Goal: Task Accomplishment & Management: Manage account settings

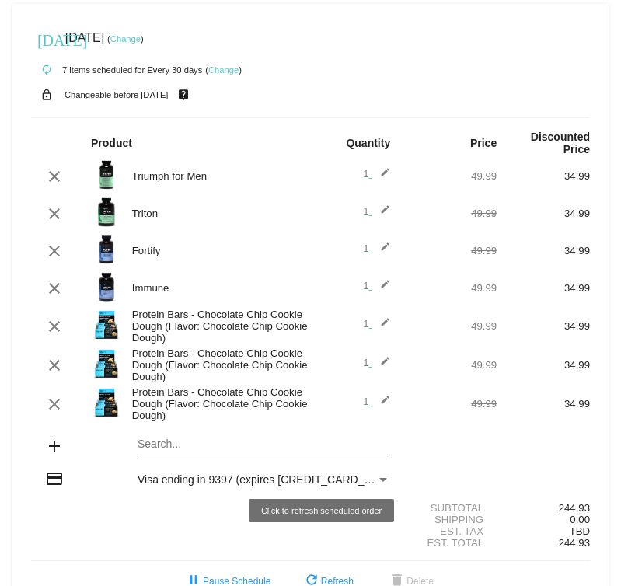
scroll to position [40, 0]
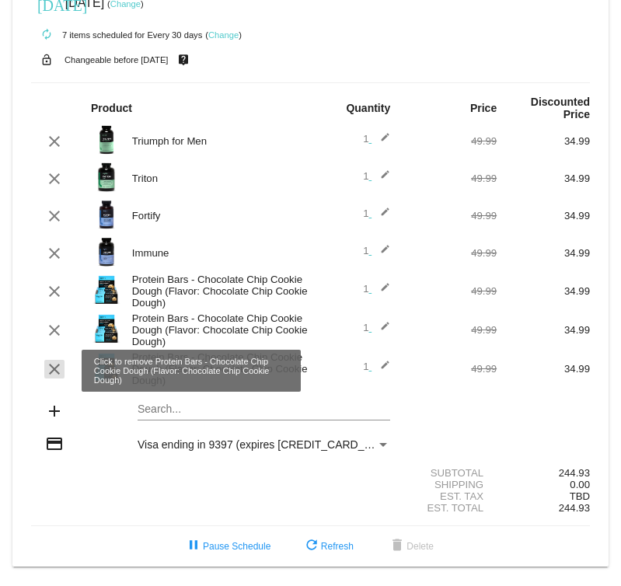
click at [50, 378] on mat-icon "clear" at bounding box center [54, 369] width 19 height 19
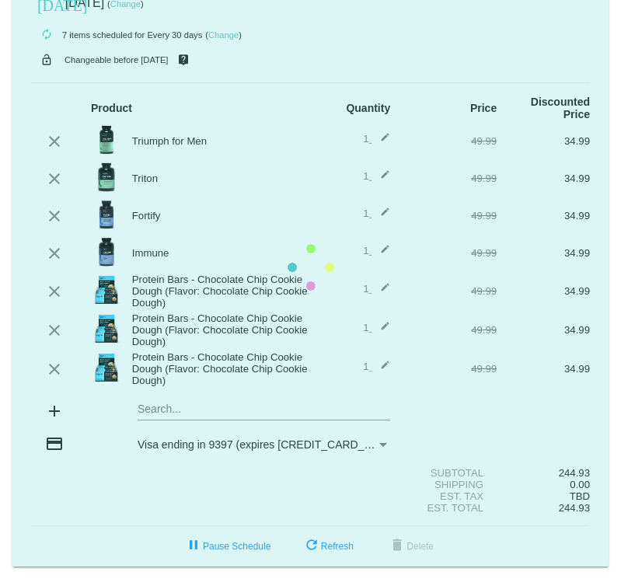
scroll to position [7, 0]
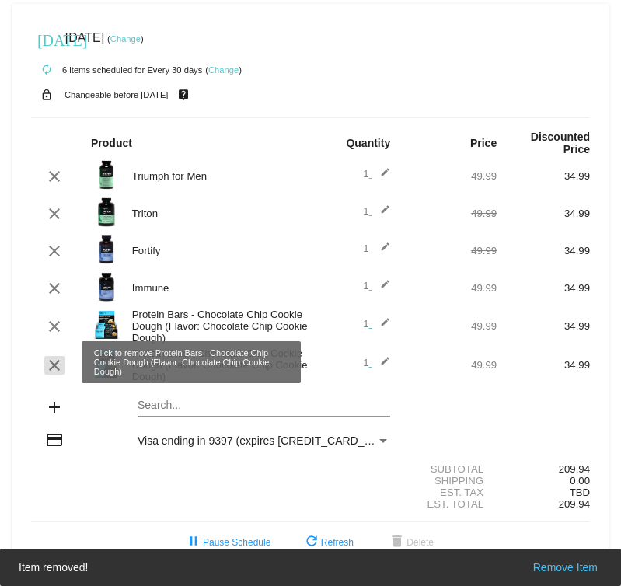
click at [51, 359] on mat-icon "clear" at bounding box center [54, 365] width 19 height 19
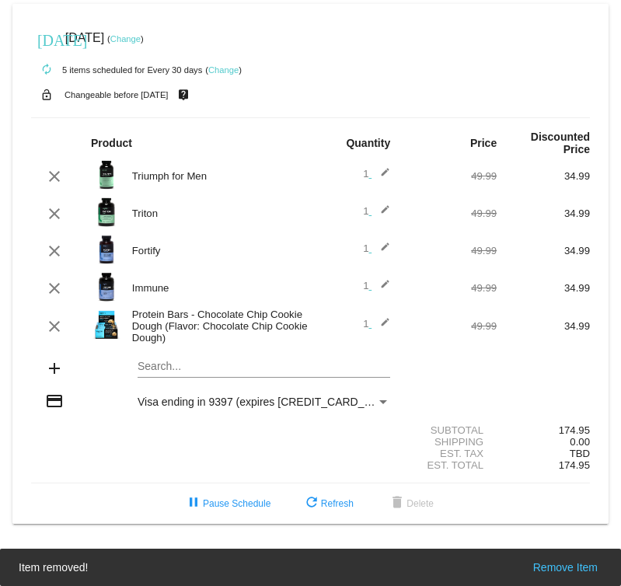
scroll to position [0, 0]
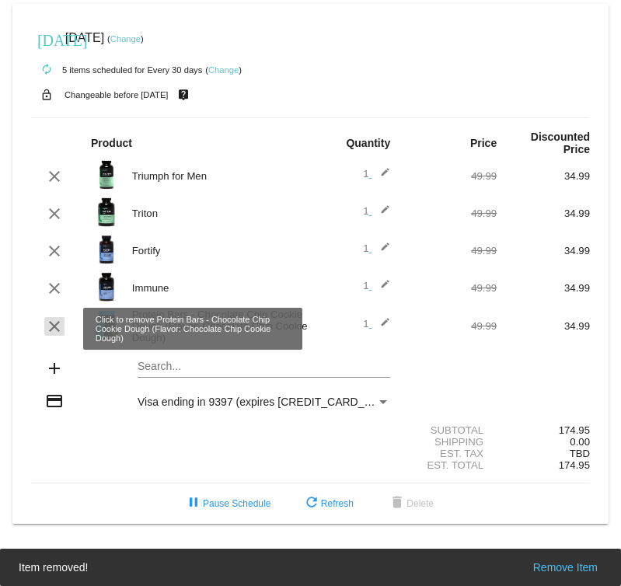
click at [54, 334] on mat-icon "clear" at bounding box center [54, 326] width 19 height 19
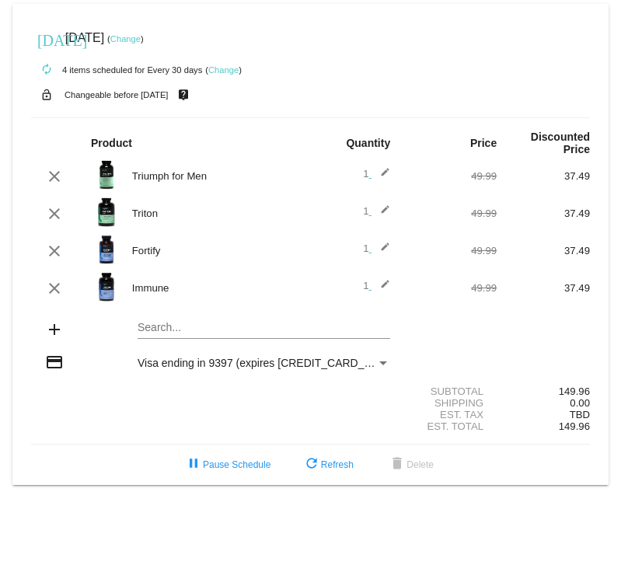
click at [213, 332] on mat-card "[DATE] [DATE] ( Change ) autorenew 4 items scheduled for Every 30 days ( Change…" at bounding box center [310, 244] width 596 height 481
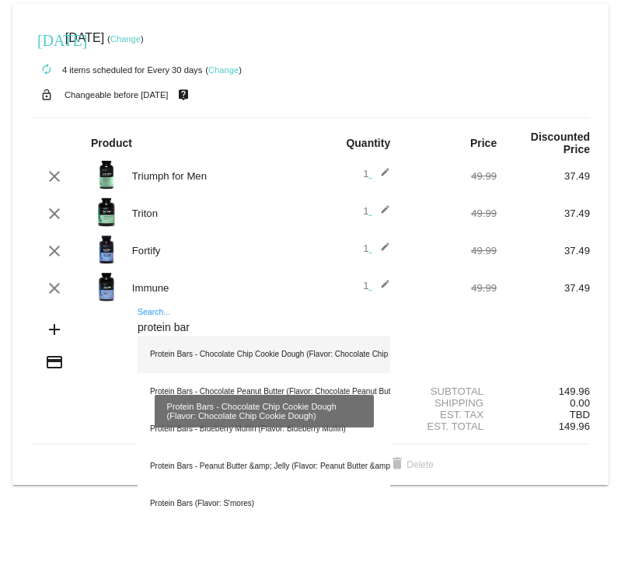
type input "protein bar"
click at [242, 360] on div "Protein Bars - Chocolate Chip Cookie Dough (Flavor: Chocolate Chip Cookie Dough)" at bounding box center [263, 354] width 252 height 37
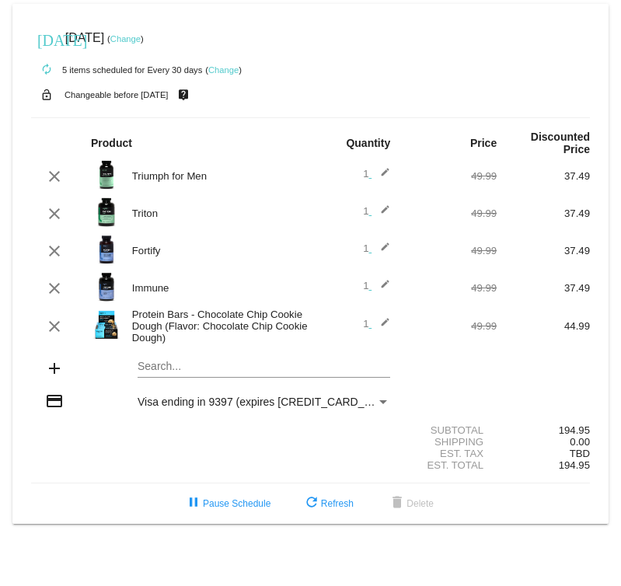
click at [386, 327] on mat-icon "edit" at bounding box center [380, 326] width 19 height 19
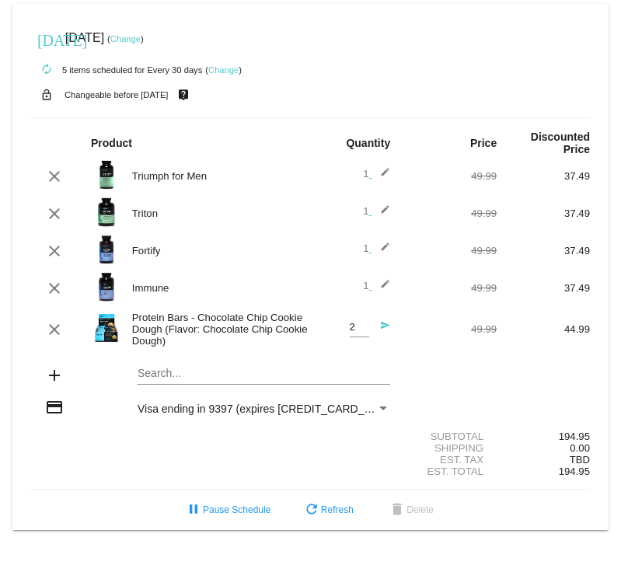
click at [364, 328] on input "2" at bounding box center [359, 328] width 19 height 12
type input "3"
click at [364, 328] on input "3" at bounding box center [359, 328] width 19 height 12
click at [426, 350] on div "clear Protein Bars - Chocolate Chip Cookie Dough (Flavor: Chocolate Chip Cookie…" at bounding box center [310, 329] width 559 height 42
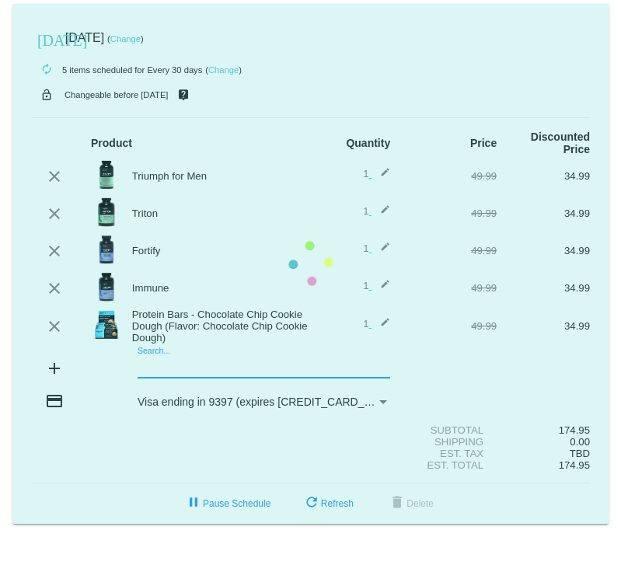
click at [188, 373] on mat-card "today Oct 1 2025 ( Change ) autorenew 5 items scheduled for Every 30 days ( Cha…" at bounding box center [310, 264] width 596 height 520
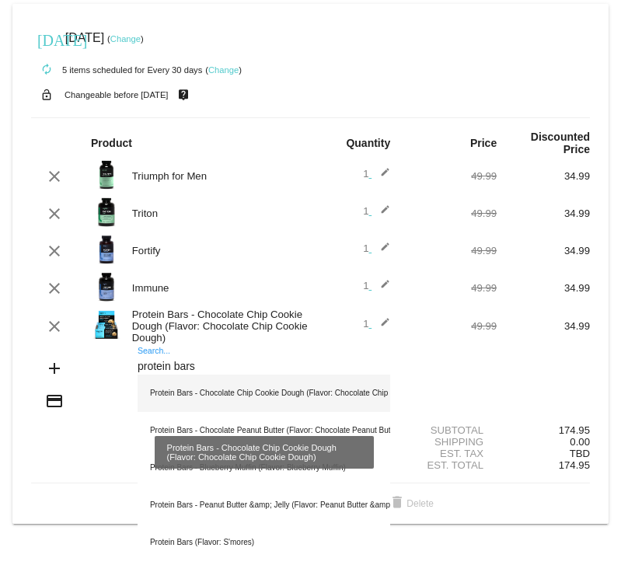
type input "protein bars"
click at [214, 398] on div "Protein Bars - Chocolate Chip Cookie Dough (Flavor: Chocolate Chip Cookie Dough)" at bounding box center [263, 392] width 252 height 37
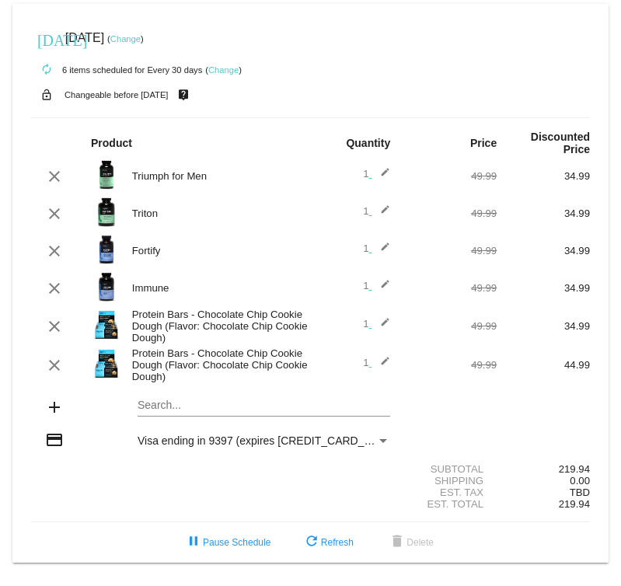
click at [216, 411] on mat-card "today Oct 1 2025 ( Change ) autorenew 6 items scheduled for Every 30 days ( Cha…" at bounding box center [310, 283] width 596 height 559
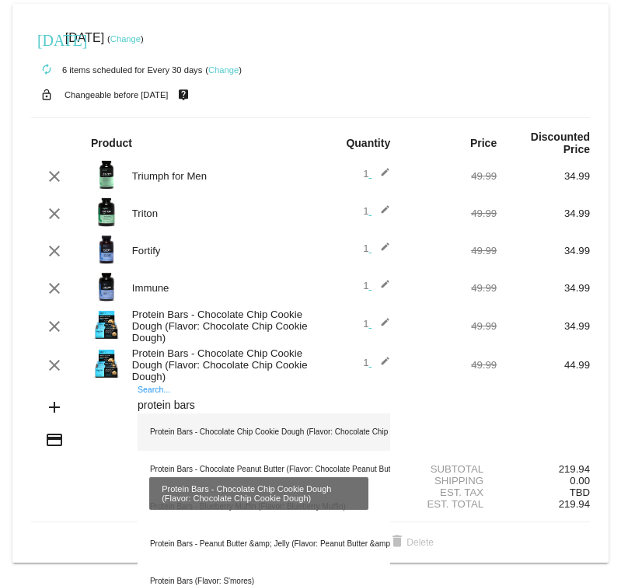
type input "protein bars"
click at [250, 439] on div "Protein Bars - Chocolate Chip Cookie Dough (Flavor: Chocolate Chip Cookie Dough)" at bounding box center [263, 431] width 252 height 37
